Goal: Information Seeking & Learning: Find specific fact

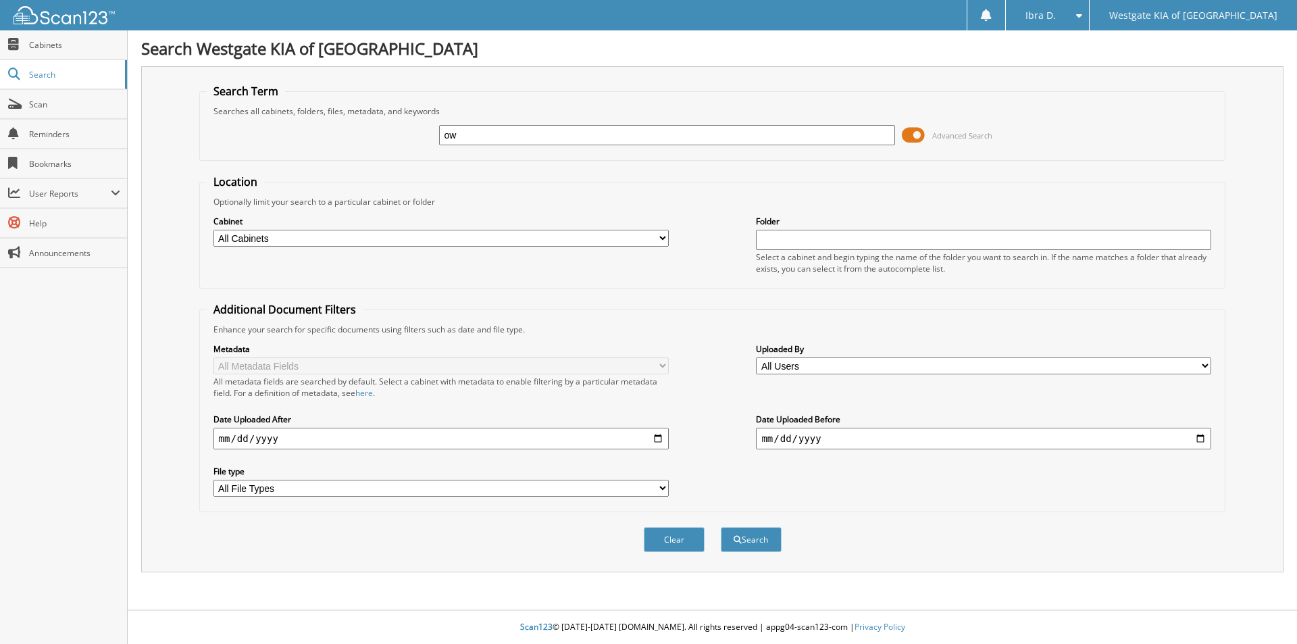
type input "o"
type input "[PERSON_NAME]"
click at [721, 527] on button "Search" at bounding box center [751, 539] width 61 height 25
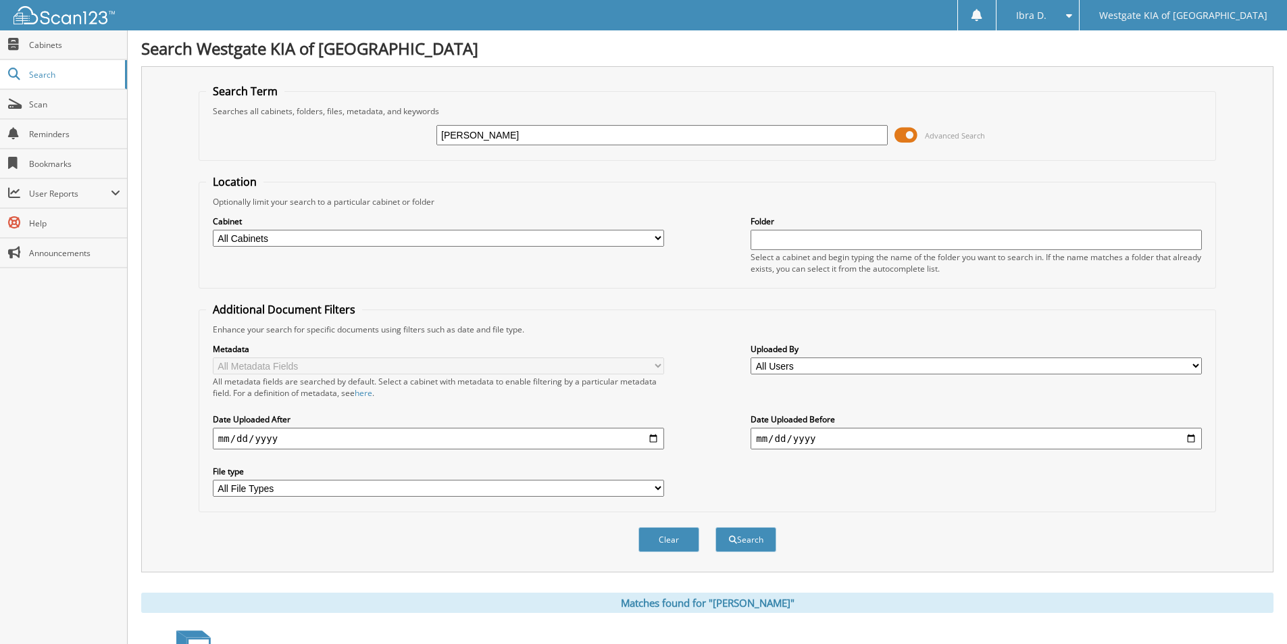
drag, startPoint x: 530, startPoint y: 134, endPoint x: 400, endPoint y: 136, distance: 130.4
click at [405, 138] on div "MATTHEWS Advanced Search" at bounding box center [707, 135] width 1002 height 36
type input "42428K"
click at [715, 527] on button "Search" at bounding box center [745, 539] width 61 height 25
drag, startPoint x: 495, startPoint y: 126, endPoint x: 371, endPoint y: 140, distance: 125.1
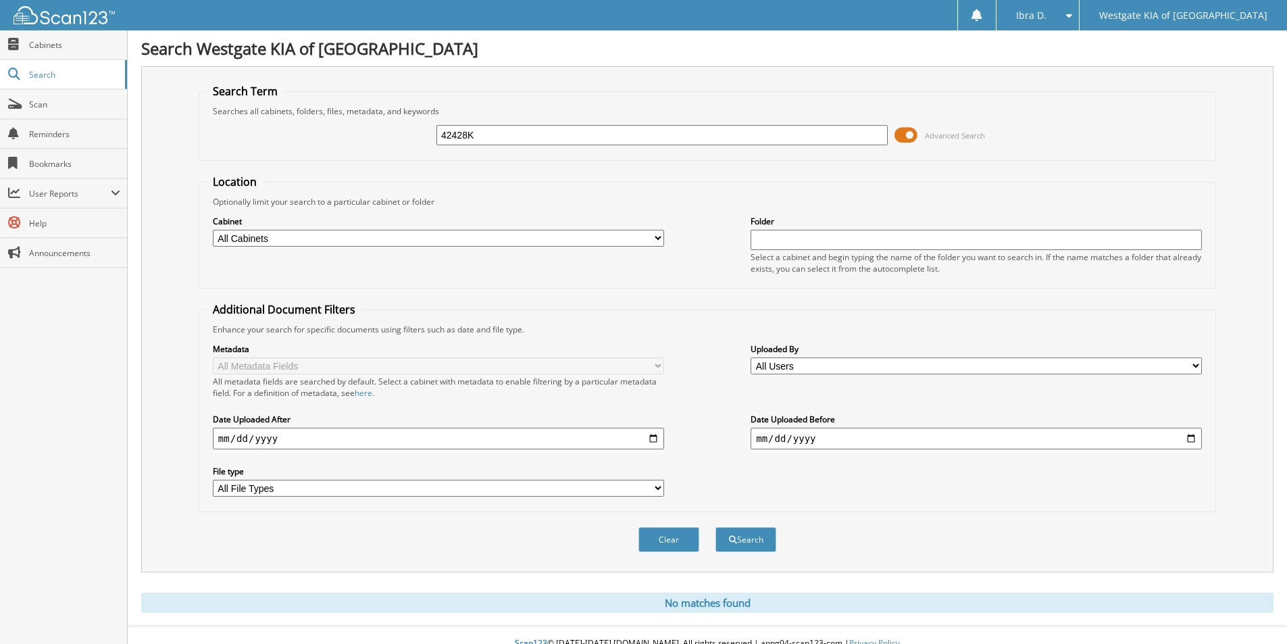
click at [371, 140] on div "42428K Advanced Search" at bounding box center [707, 135] width 1002 height 36
type input "MATTHEWS LAWGROUP"
click at [715, 527] on button "Search" at bounding box center [745, 539] width 61 height 25
drag, startPoint x: 556, startPoint y: 132, endPoint x: 421, endPoint y: 134, distance: 135.1
click at [421, 134] on div "MATTHEWS LAWGROUP Advanced Search" at bounding box center [707, 135] width 1002 height 36
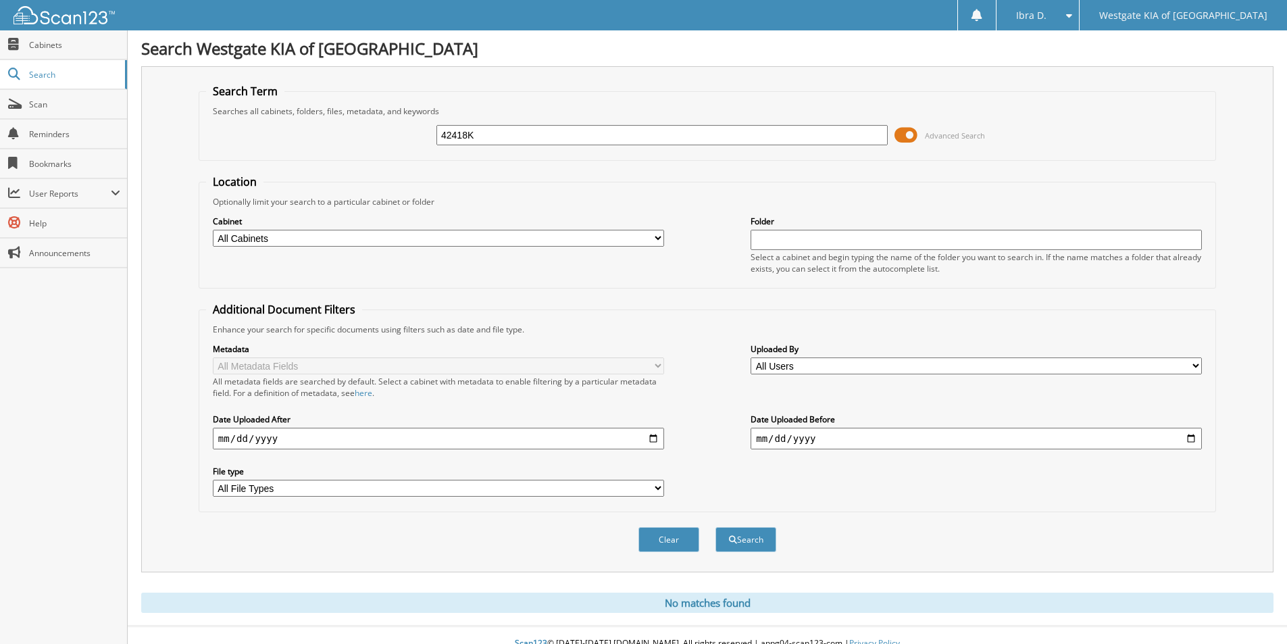
type input "42418K"
click at [715, 527] on button "Search" at bounding box center [745, 539] width 61 height 25
click at [70, 54] on link "Cabinets" at bounding box center [63, 44] width 127 height 29
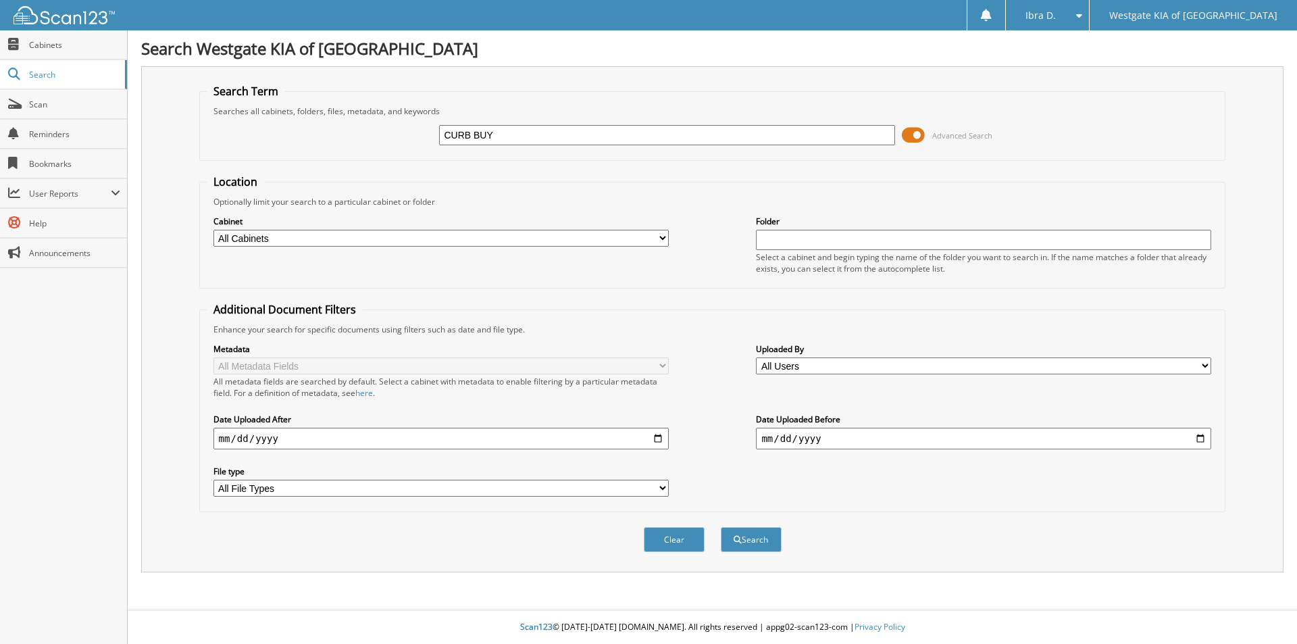
type input "CURB BUY"
click at [721, 527] on button "Search" at bounding box center [751, 539] width 61 height 25
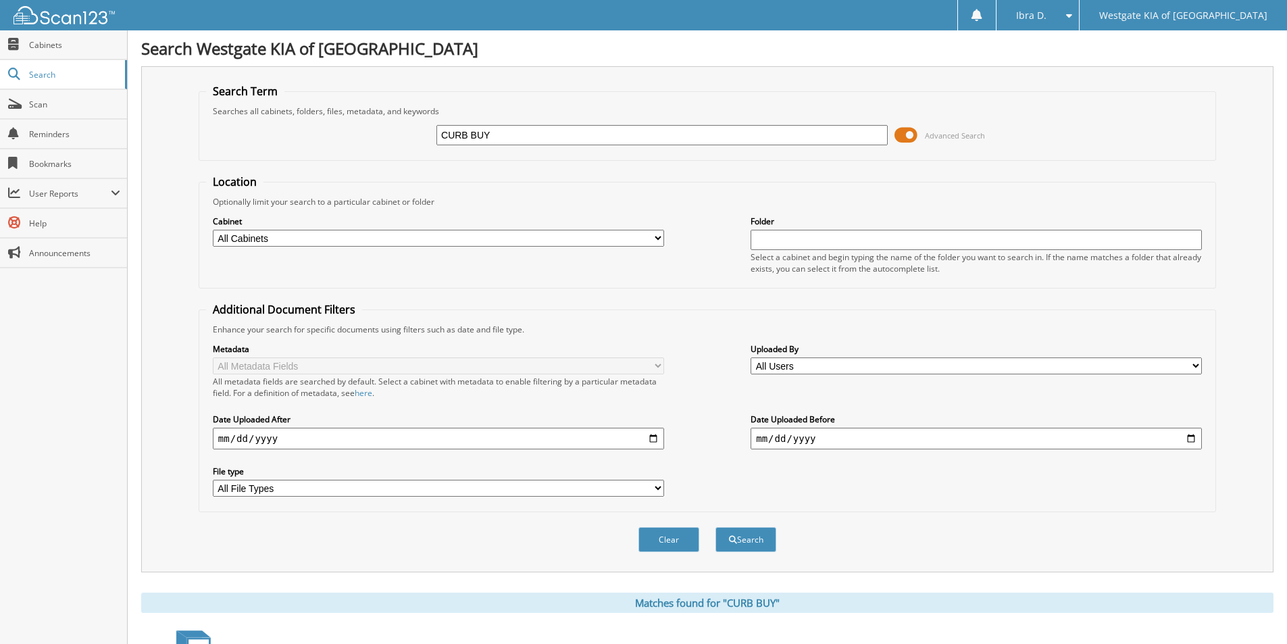
drag, startPoint x: 524, startPoint y: 134, endPoint x: 395, endPoint y: 135, distance: 129.0
click at [398, 135] on div "CURB BUY Advanced Search" at bounding box center [707, 135] width 1002 height 36
type input "[PERSON_NAME]"
click at [715, 527] on button "Search" at bounding box center [745, 539] width 61 height 25
click at [646, 140] on input "[PERSON_NAME]" at bounding box center [661, 135] width 451 height 20
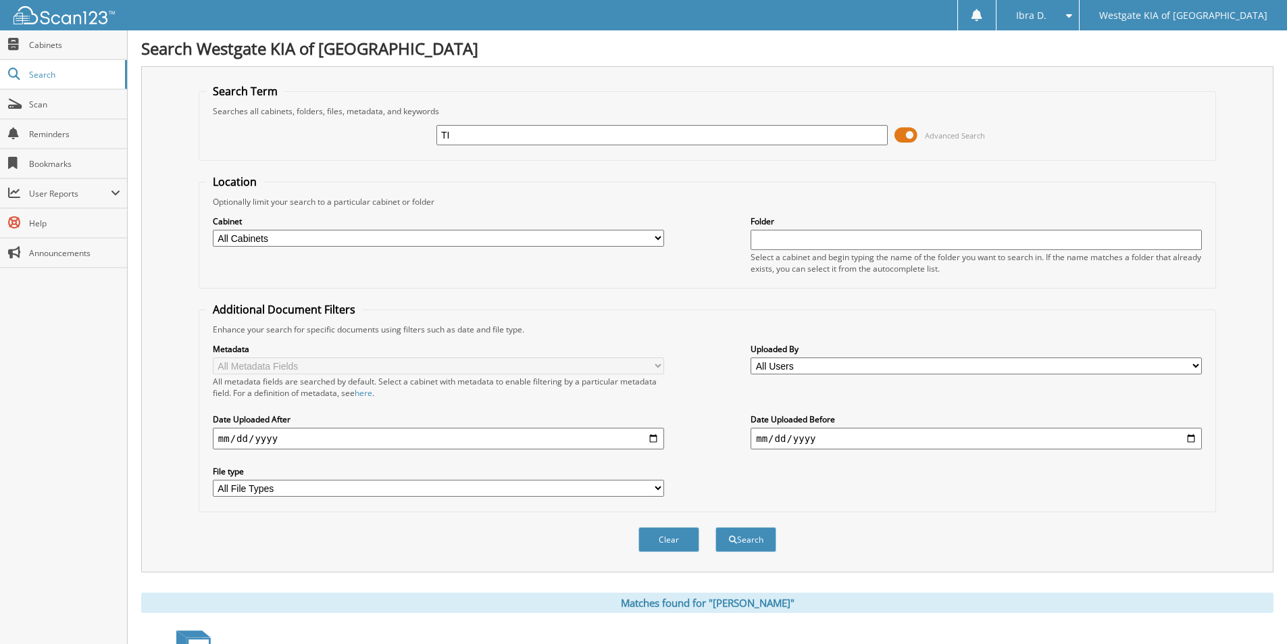
type input "T"
click at [551, 89] on fieldset "Search Term Searches all cabinets, folders, files, metadata, and keywords Advan…" at bounding box center [707, 122] width 1017 height 77
click at [439, 134] on input "text" at bounding box center [661, 135] width 451 height 20
type input "ka15062"
click at [715, 527] on button "Search" at bounding box center [745, 539] width 61 height 25
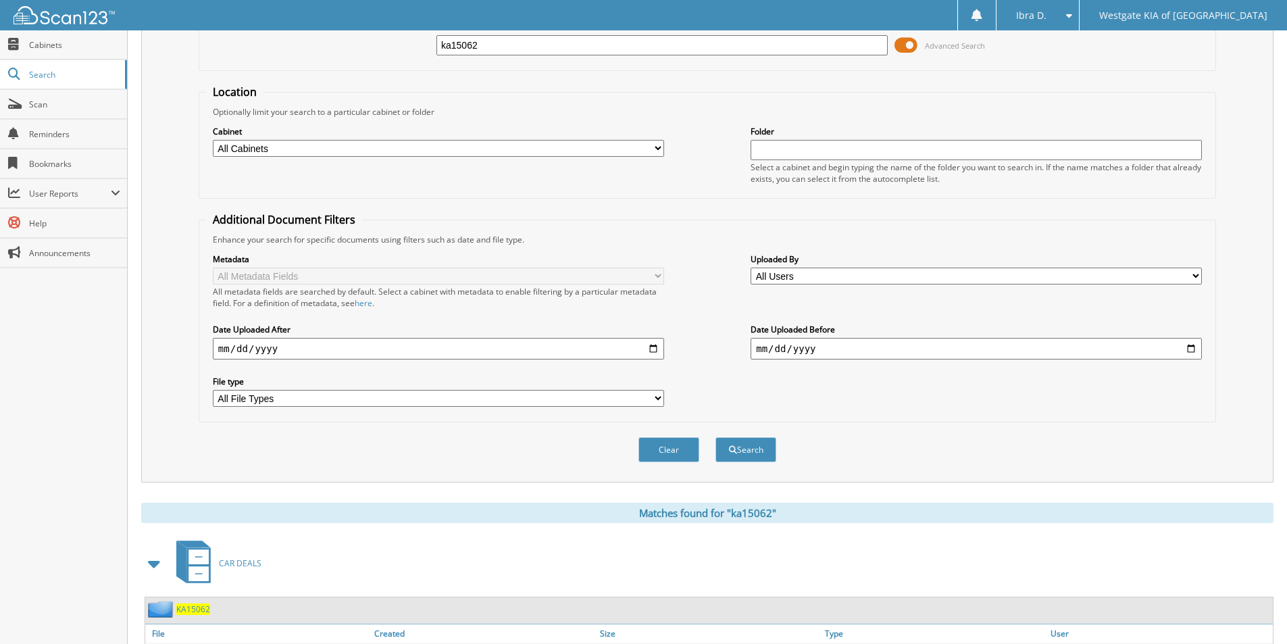
scroll to position [186, 0]
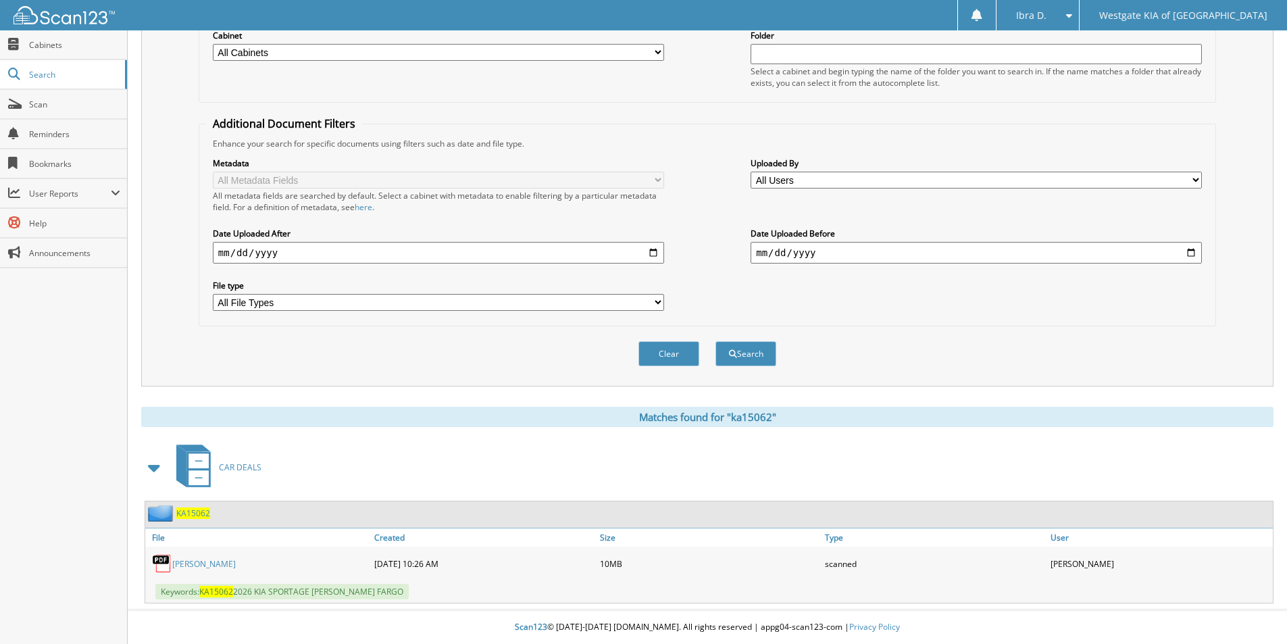
click at [195, 561] on link "JAVON PRATT" at bounding box center [203, 563] width 63 height 11
